Goal: Task Accomplishment & Management: Manage account settings

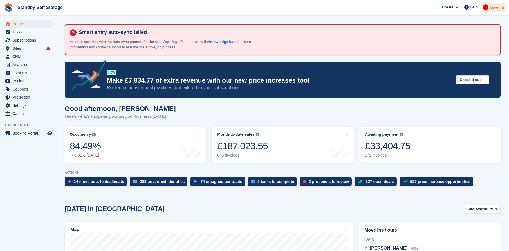
click at [495, 12] on div "Account" at bounding box center [494, 8] width 25 height 10
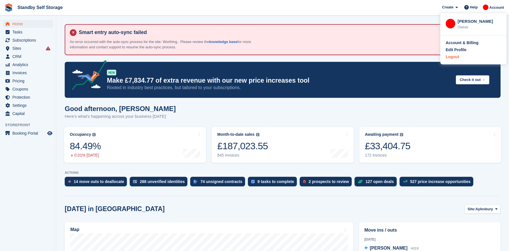
click at [457, 58] on div "Logout" at bounding box center [452, 57] width 13 height 6
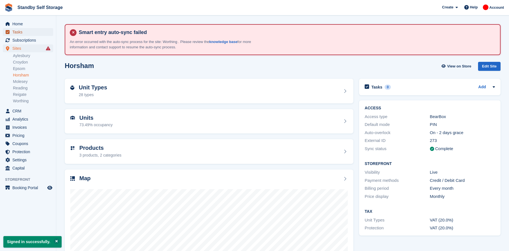
click at [37, 36] on span "Tasks" at bounding box center [29, 32] width 34 height 8
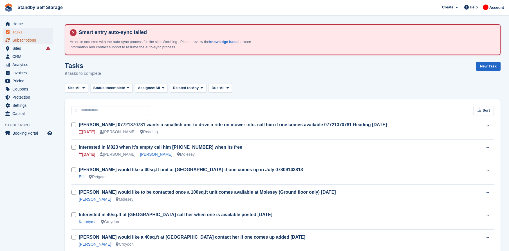
click at [29, 41] on span "Subscriptions" at bounding box center [29, 40] width 34 height 8
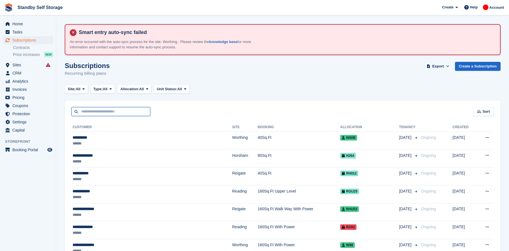
click at [118, 109] on input "text" at bounding box center [110, 111] width 79 height 9
type input "**********"
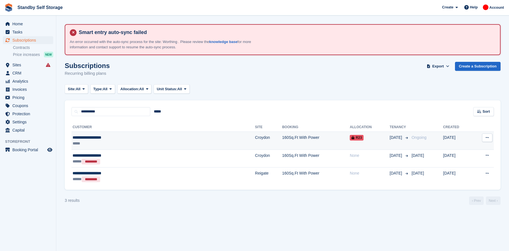
click at [282, 147] on td "160Sq.Ft With Power" at bounding box center [316, 141] width 68 height 18
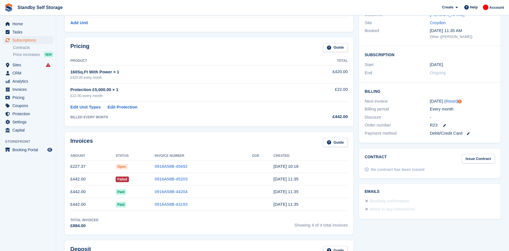
scroll to position [113, 0]
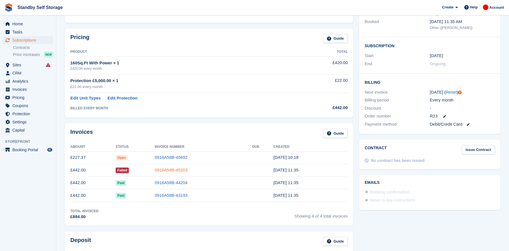
click at [169, 172] on link "0916A58B-45203" at bounding box center [171, 170] width 33 height 5
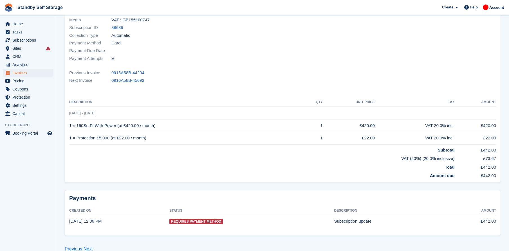
scroll to position [140, 0]
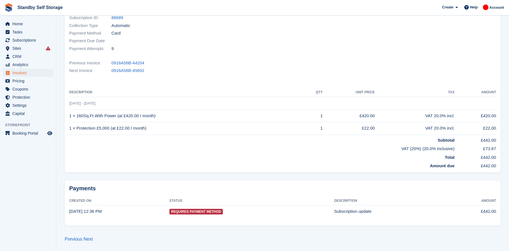
drag, startPoint x: 353, startPoint y: 117, endPoint x: 441, endPoint y: 119, distance: 88.4
click at [441, 119] on tr "1 × 160Sq.Ft With Power (at £420.00 / month) 1 £420.00 VAT 20.0% incl. £420.00" at bounding box center [282, 116] width 427 height 13
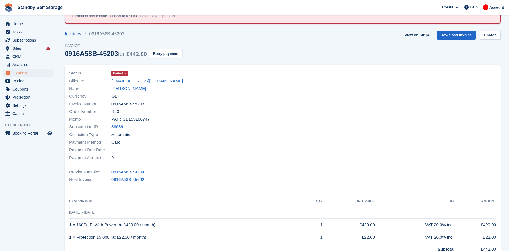
scroll to position [84, 0]
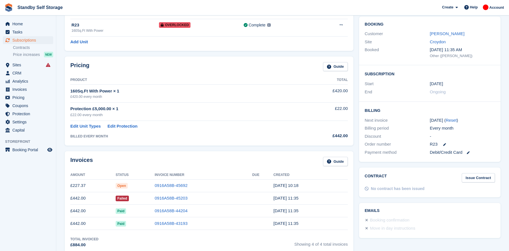
scroll to position [113, 0]
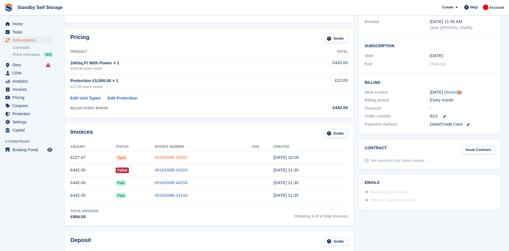
click at [171, 159] on link "0916A58B-45692" at bounding box center [171, 157] width 33 height 5
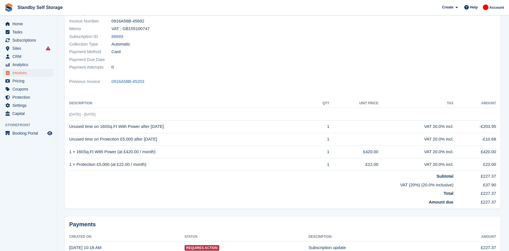
scroll to position [141, 0]
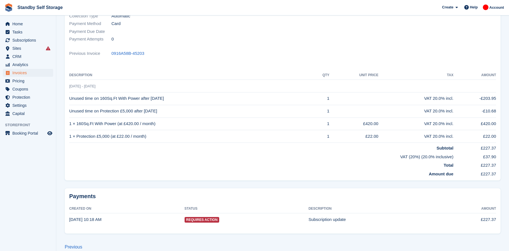
click at [111, 88] on td "18 Aug - 18 Sep" at bounding box center [282, 86] width 427 height 13
click at [184, 100] on td "Unused time on 160Sq.Ft With Power after 18 Aug 2025" at bounding box center [190, 98] width 242 height 13
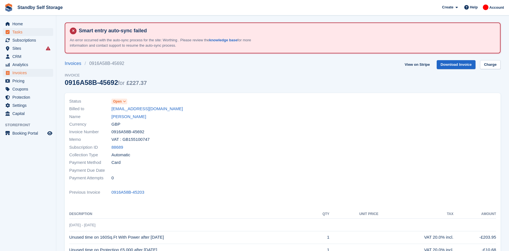
scroll to position [0, 0]
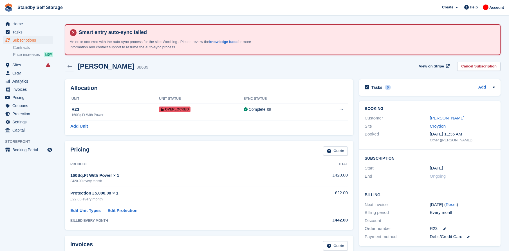
scroll to position [113, 0]
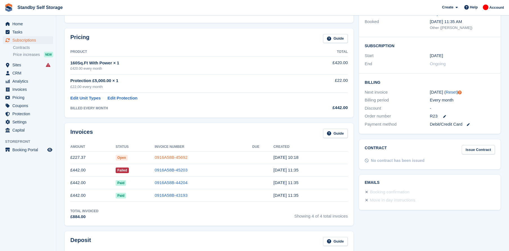
click at [167, 157] on link "0916A58B-45692" at bounding box center [171, 157] width 33 height 5
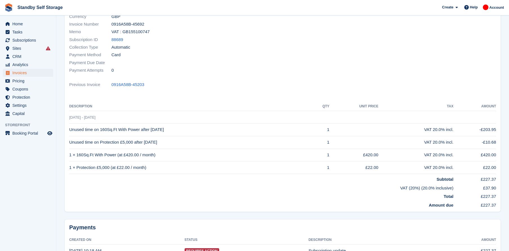
scroll to position [113, 0]
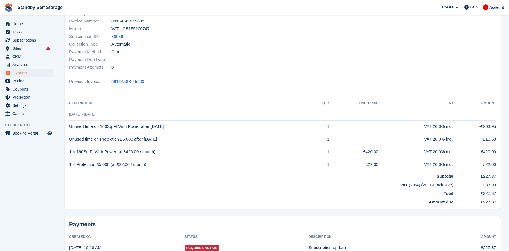
drag, startPoint x: 73, startPoint y: 129, endPoint x: 173, endPoint y: 127, distance: 99.9
click at [173, 127] on td "Unused time on 160Sq.Ft With Power after 18 Aug 2025" at bounding box center [190, 126] width 242 height 13
drag, startPoint x: 473, startPoint y: 127, endPoint x: 496, endPoint y: 138, distance: 26.1
click at [496, 127] on div "Status Open Billed to annmarie16mill@gmail.com Name Ann-Marie Millington Curren…" at bounding box center [283, 95] width 436 height 227
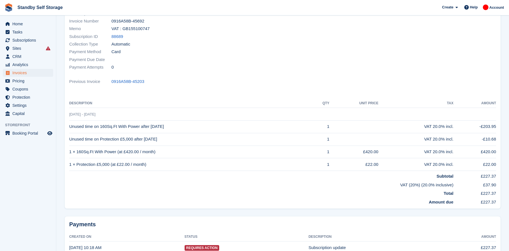
click at [497, 141] on div "Status Open Billed to annmarie16mill@gmail.com Name Ann-Marie Millington Curren…" at bounding box center [283, 95] width 436 height 227
drag, startPoint x: 497, startPoint y: 140, endPoint x: 482, endPoint y: 136, distance: 15.6
click at [482, 136] on div "Status Open Billed to annmarie16mill@gmail.com Name Ann-Marie Millington Curren…" at bounding box center [283, 95] width 436 height 227
click at [474, 139] on td "-£10.68" at bounding box center [474, 139] width 43 height 13
drag, startPoint x: 481, startPoint y: 154, endPoint x: 502, endPoint y: 153, distance: 21.1
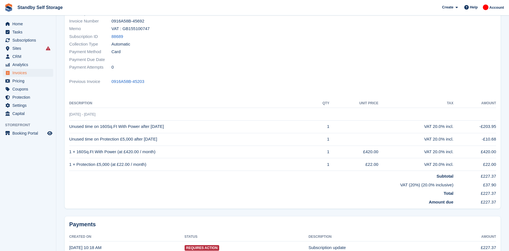
click at [502, 153] on div "Status Open Billed to annmarie16mill@gmail.com Name Ann-Marie Millington Curren…" at bounding box center [282, 97] width 443 height 237
click at [219, 178] on td "Subtotal" at bounding box center [261, 175] width 384 height 9
drag, startPoint x: 474, startPoint y: 155, endPoint x: 498, endPoint y: 158, distance: 24.6
click at [498, 158] on div "Status Open Billed to annmarie16mill@gmail.com Name Ann-Marie Millington Curren…" at bounding box center [283, 95] width 436 height 227
click at [464, 157] on td "£420.00" at bounding box center [474, 152] width 43 height 13
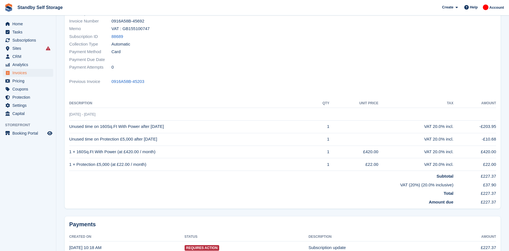
drag, startPoint x: 471, startPoint y: 130, endPoint x: 495, endPoint y: 127, distance: 24.1
click at [495, 127] on td "-£203.95" at bounding box center [474, 126] width 43 height 13
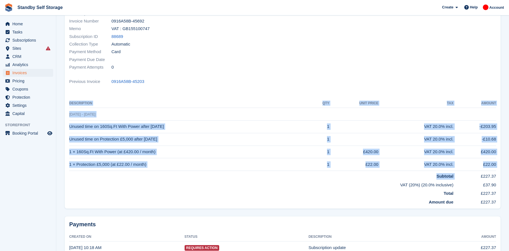
drag, startPoint x: 474, startPoint y: 178, endPoint x: 501, endPoint y: 178, distance: 27.6
click at [501, 178] on div "Status Open Billed to annmarie16mill@gmail.com Name Ann-Marie Millington Curren…" at bounding box center [282, 97] width 443 height 237
click at [476, 182] on td "£37.90" at bounding box center [474, 184] width 43 height 9
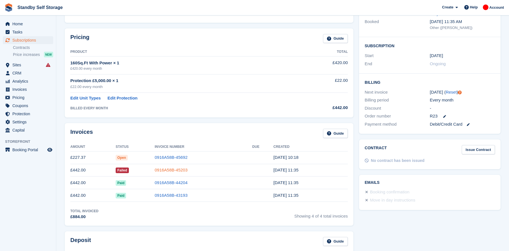
click at [169, 172] on link "0916A58B-45203" at bounding box center [171, 170] width 33 height 5
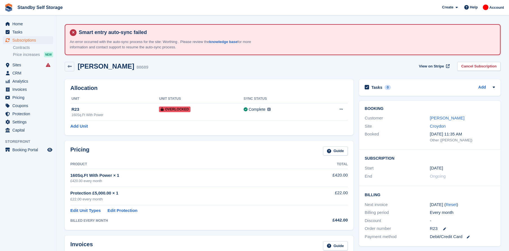
scroll to position [113, 0]
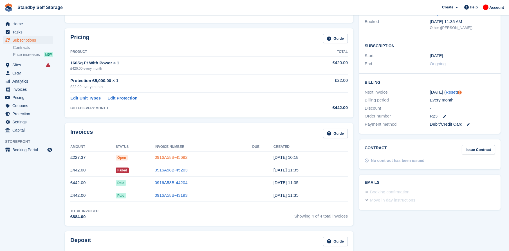
click at [169, 158] on link "0916A58B-45692" at bounding box center [171, 157] width 33 height 5
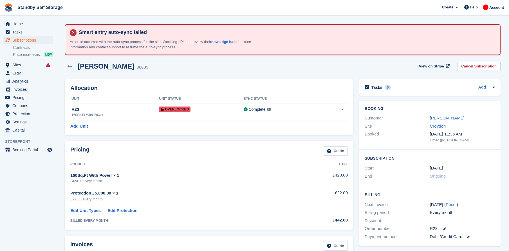
scroll to position [113, 0]
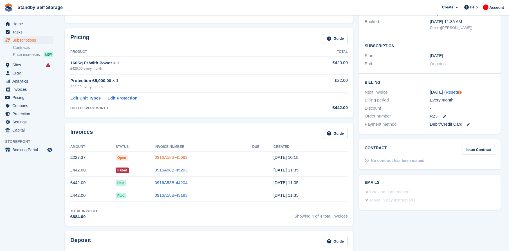
click at [170, 156] on link "0916A58B-45692" at bounding box center [171, 157] width 33 height 5
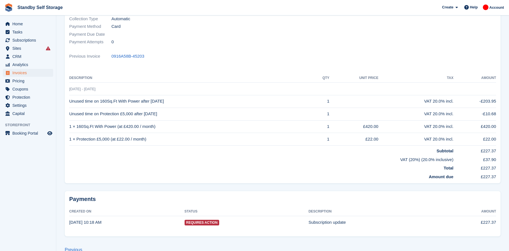
scroll to position [149, 0]
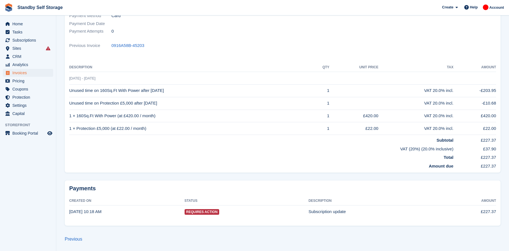
drag, startPoint x: 476, startPoint y: 117, endPoint x: 500, endPoint y: 140, distance: 33.0
click at [500, 140] on div "Status Open Billed to annmarie16mill@gmail.com Name Ann-Marie Millington Curren…" at bounding box center [283, 59] width 436 height 227
click at [192, 53] on div "Status Open Billed to annmarie16mill@gmail.com Name Ann-Marie Millington Curren…" at bounding box center [283, 59] width 436 height 227
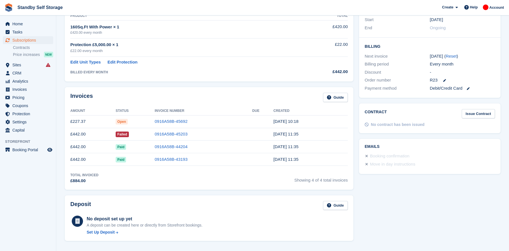
scroll to position [113, 0]
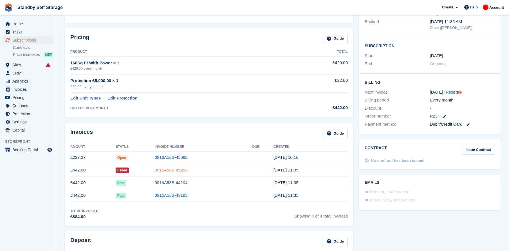
click at [174, 171] on link "0916A58B-45203" at bounding box center [171, 170] width 33 height 5
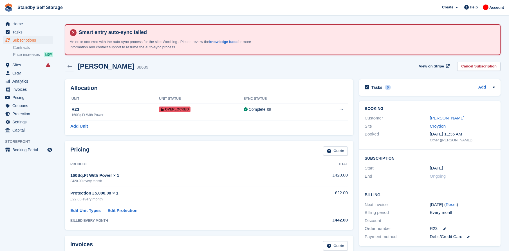
scroll to position [113, 0]
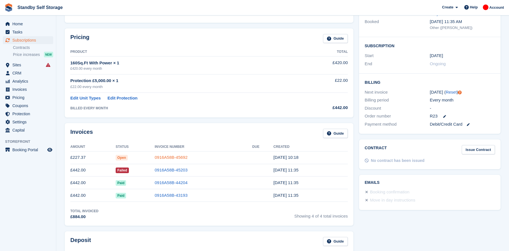
click at [165, 157] on link "0916A58B-45692" at bounding box center [171, 157] width 33 height 5
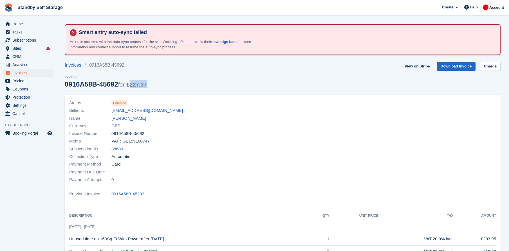
drag, startPoint x: 152, startPoint y: 83, endPoint x: 129, endPoint y: 85, distance: 22.9
click at [129, 85] on div "Invoices 0916A58B-45692 Invoice 0916A58B-45692 for £227.37 View on Stripe Downl…" at bounding box center [283, 78] width 436 height 33
click at [181, 83] on div "Invoices 0916A58B-45692 Invoice 0916A58B-45692 for £227.37 View on Stripe Downl…" at bounding box center [283, 78] width 436 height 33
